Goal: Transaction & Acquisition: Download file/media

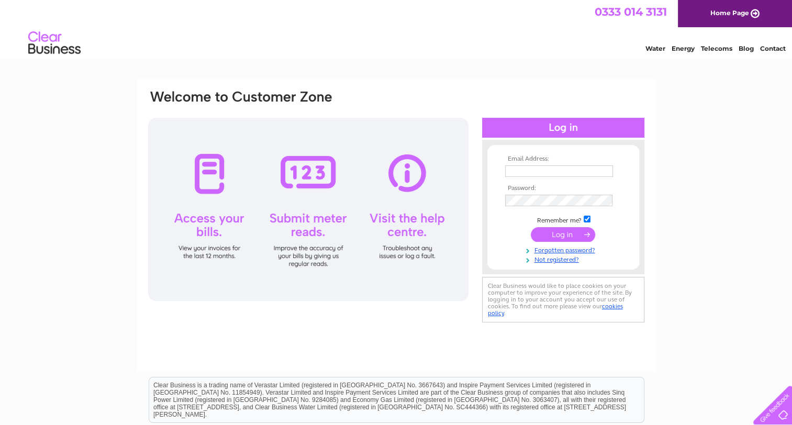
type input "cheryl.sauvary@pricebailey.co.uk"
click at [574, 233] on input "submit" at bounding box center [563, 234] width 64 height 15
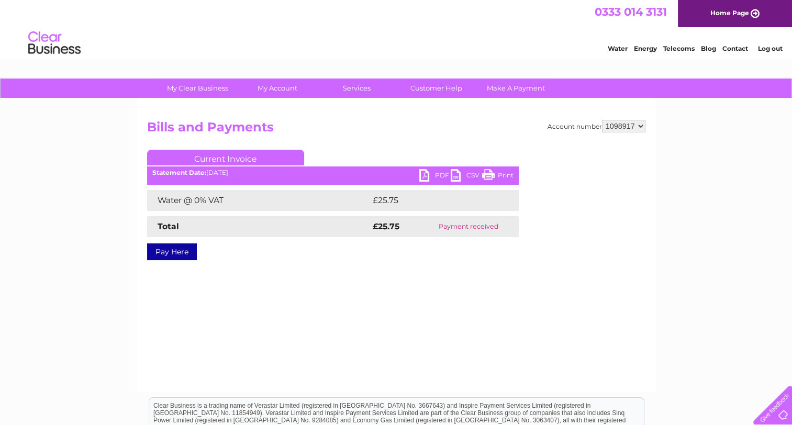
click at [641, 125] on select "1098917 1098920 1098925 1145575" at bounding box center [623, 126] width 43 height 13
select select "1098920"
click at [602, 120] on select "1098917 1098920 1098925 1145575" at bounding box center [623, 126] width 43 height 13
click at [642, 124] on select "1098917 1098920 1098925 1145575" at bounding box center [623, 126] width 43 height 13
select select "1098917"
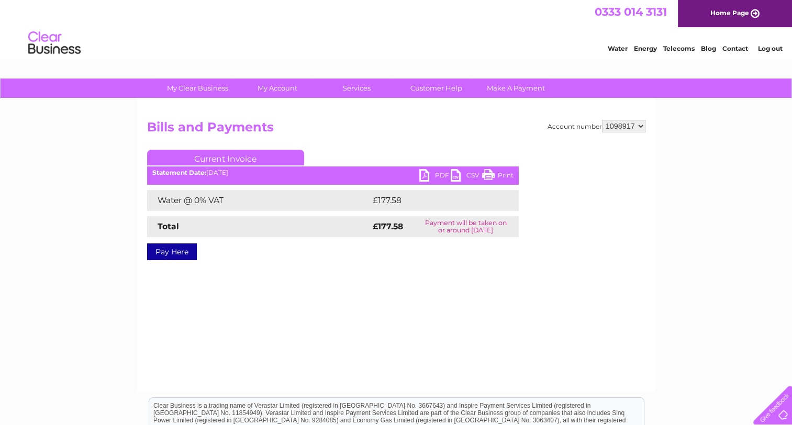
click at [602, 120] on select "1098917 1098920 1098925 1145575" at bounding box center [623, 126] width 43 height 13
click at [420, 176] on link "PDF" at bounding box center [434, 176] width 31 height 15
click at [348, 285] on div "Account number 1098917 1098920 1098925 1145575 Bills and Payments Current Invoi…" at bounding box center [396, 245] width 518 height 293
drag, startPoint x: 643, startPoint y: 122, endPoint x: 642, endPoint y: 131, distance: 8.9
click at [643, 122] on select "1098917 1098920 1098925 1145575" at bounding box center [623, 126] width 43 height 13
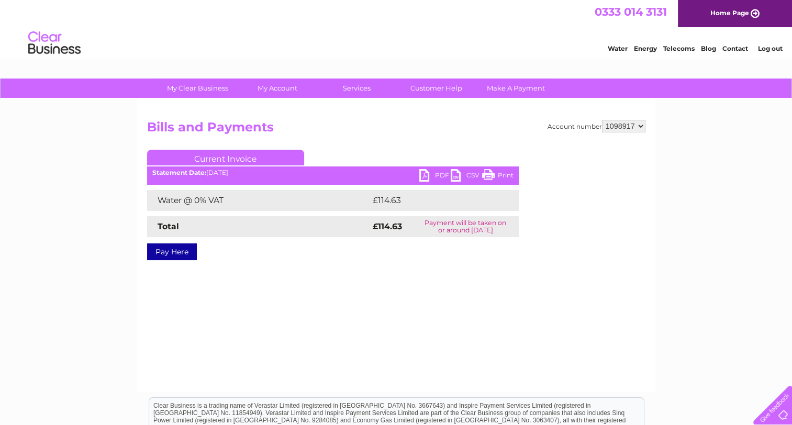
select select "1098920"
click at [602, 120] on select "1098917 1098920 1098925 1145575" at bounding box center [623, 126] width 43 height 13
click at [422, 174] on link "PDF" at bounding box center [434, 176] width 31 height 15
click at [681, 201] on div "My Clear Business Login Details My Details My Preferences Link Account My Accou…" at bounding box center [396, 325] width 792 height 493
click at [638, 127] on select "1098917 1098920 1098925 1145575" at bounding box center [623, 126] width 43 height 13
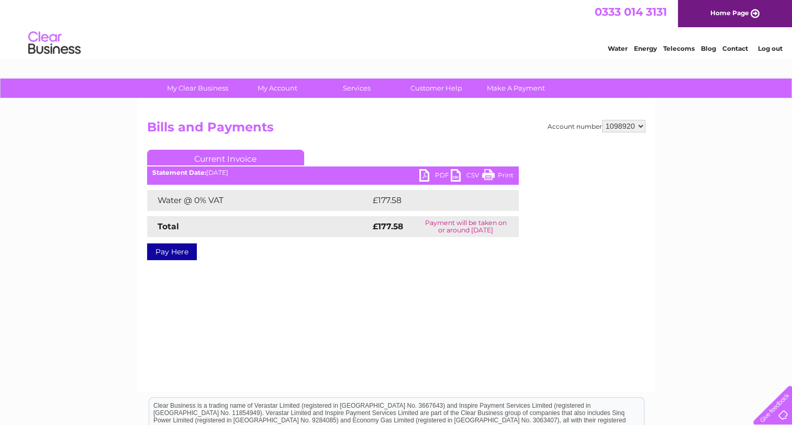
select select "1098917"
click at [602, 120] on select "1098917 1098920 1098925 1145575" at bounding box center [623, 126] width 43 height 13
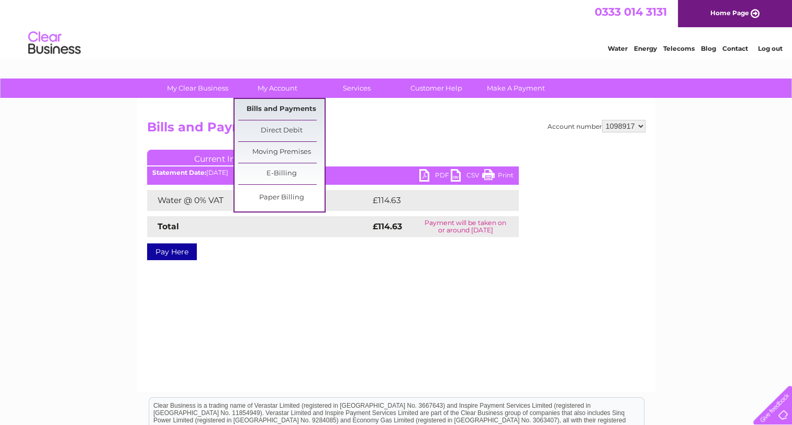
click at [275, 104] on link "Bills and Payments" at bounding box center [281, 109] width 86 height 21
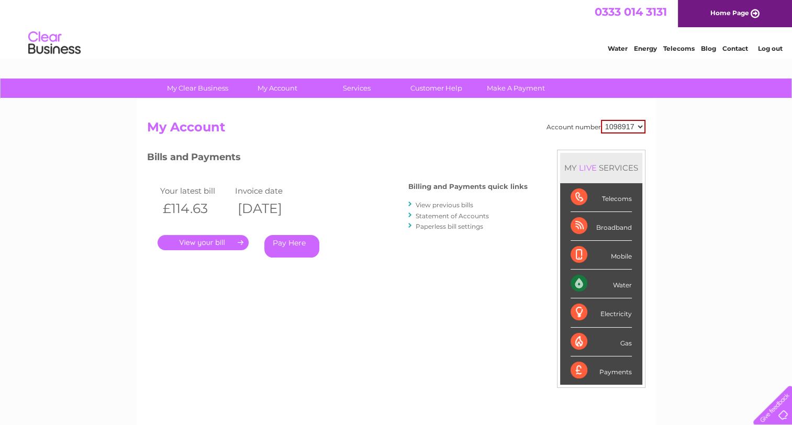
click at [450, 205] on link "View previous bills" at bounding box center [445, 205] width 58 height 8
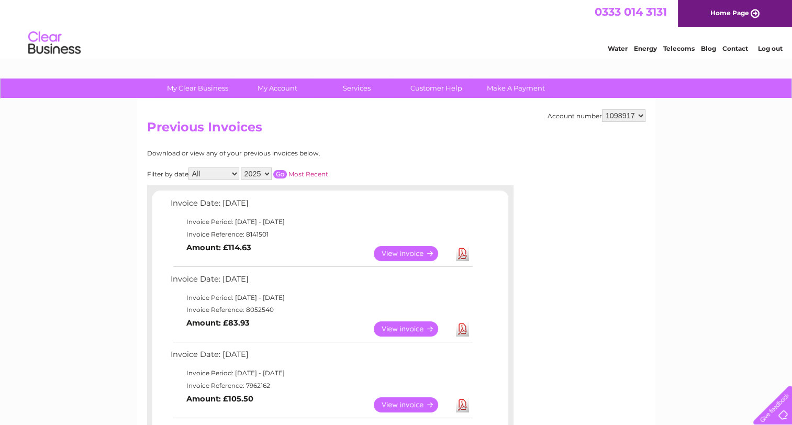
click at [464, 327] on link "Download" at bounding box center [462, 328] width 13 height 15
click at [639, 115] on select "1098917 1098920 1098925 1145575" at bounding box center [623, 115] width 43 height 13
select select "1098920"
click at [602, 109] on select "1098917 1098920 1098925 1145575" at bounding box center [623, 115] width 43 height 13
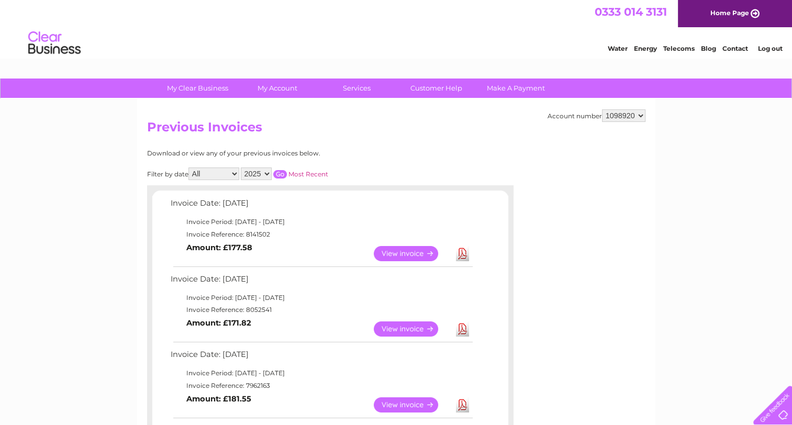
click at [463, 328] on link "Download" at bounding box center [462, 328] width 13 height 15
click at [463, 327] on link "Download" at bounding box center [462, 328] width 13 height 15
click at [641, 112] on select "1098917 1098920 1098925 1145575" at bounding box center [623, 115] width 43 height 13
select select "1098925"
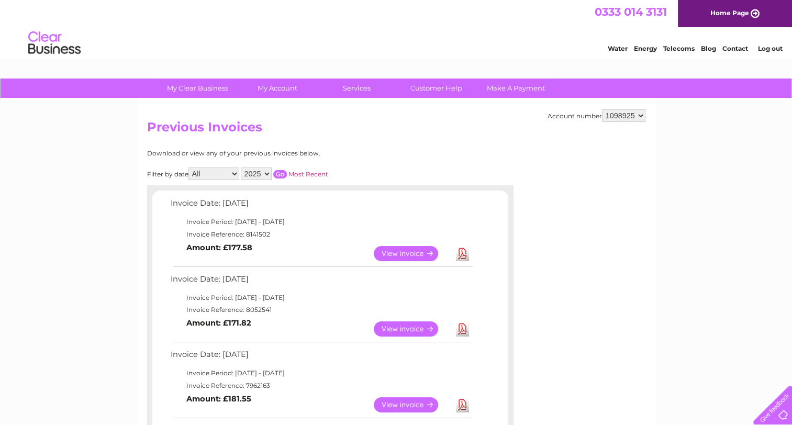
click at [602, 109] on select "1098917 1098920 1098925 1145575" at bounding box center [623, 115] width 43 height 13
click at [639, 114] on select "1098917 1098920 1098925 1145575" at bounding box center [623, 115] width 43 height 13
select select "1145575"
click at [602, 109] on select "1098917 1098920 1098925 1145575" at bounding box center [623, 115] width 43 height 13
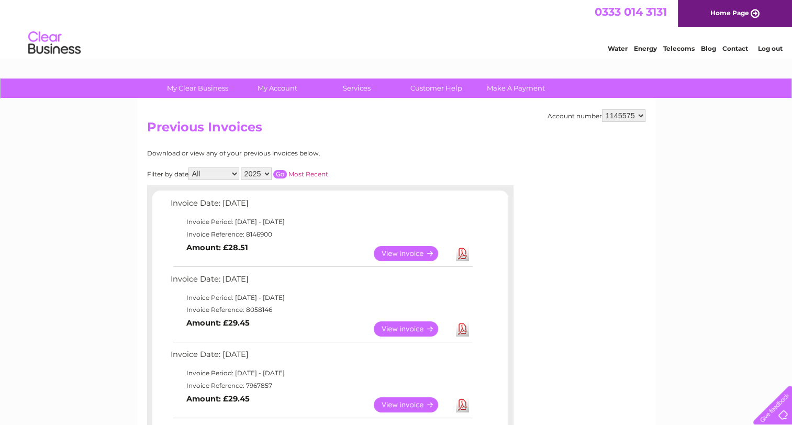
click at [461, 330] on link "Download" at bounding box center [462, 328] width 13 height 15
click at [461, 250] on link "Download" at bounding box center [462, 253] width 13 height 15
click at [771, 48] on link "Log out" at bounding box center [770, 48] width 25 height 8
